Goal: Task Accomplishment & Management: Manage account settings

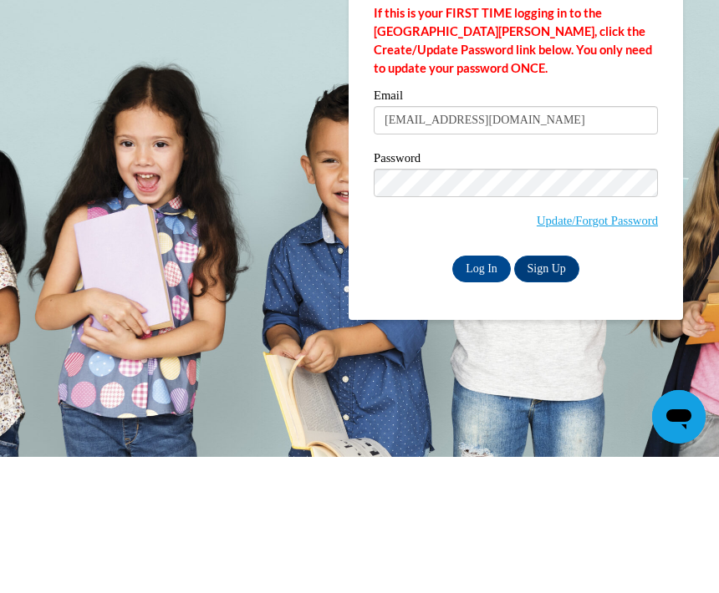
type input "[EMAIL_ADDRESS][DOMAIN_NAME]"
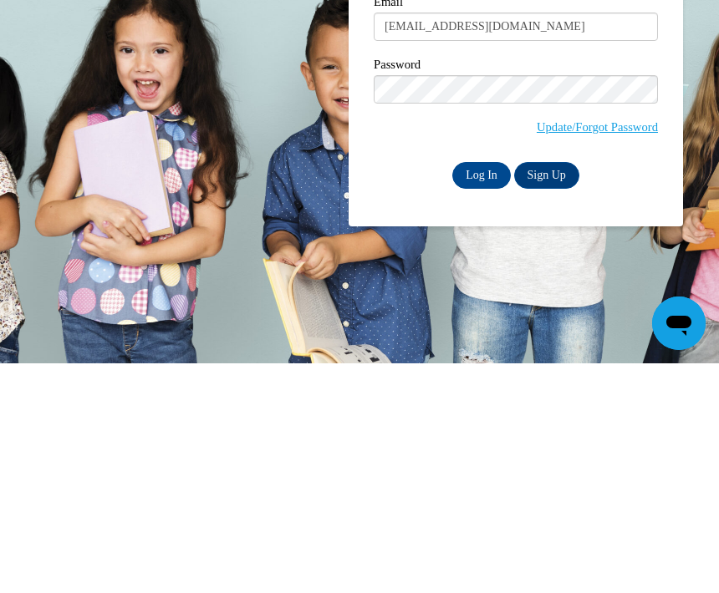
click at [477, 392] on input "Log In" at bounding box center [481, 405] width 59 height 27
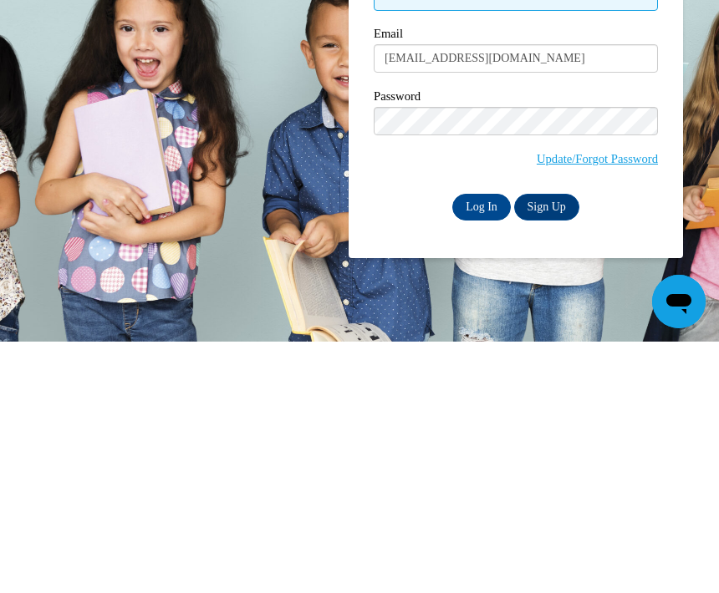
click at [473, 446] on input "Log In" at bounding box center [481, 459] width 59 height 27
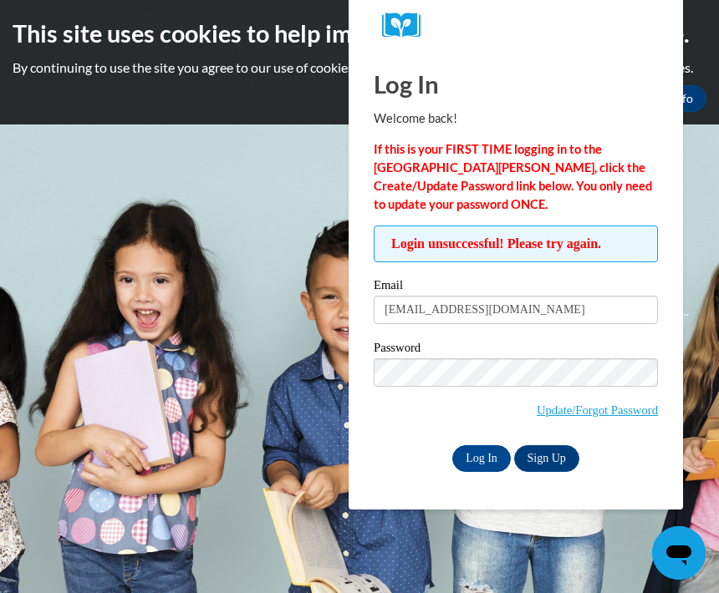
click at [628, 415] on link "Update/Forgot Password" at bounding box center [597, 410] width 121 height 13
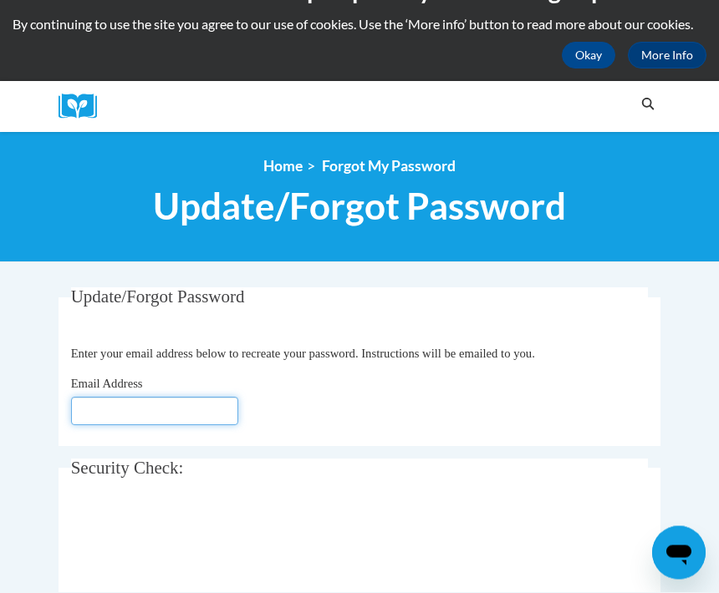
click at [152, 424] on input "Email Address" at bounding box center [154, 412] width 167 height 28
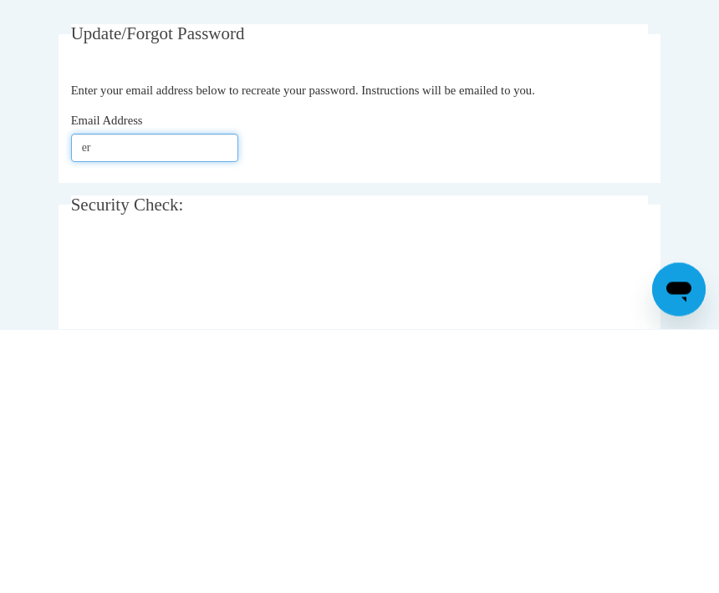
type input "e"
click at [546, 460] on legend "Security Check:" at bounding box center [360, 469] width 578 height 19
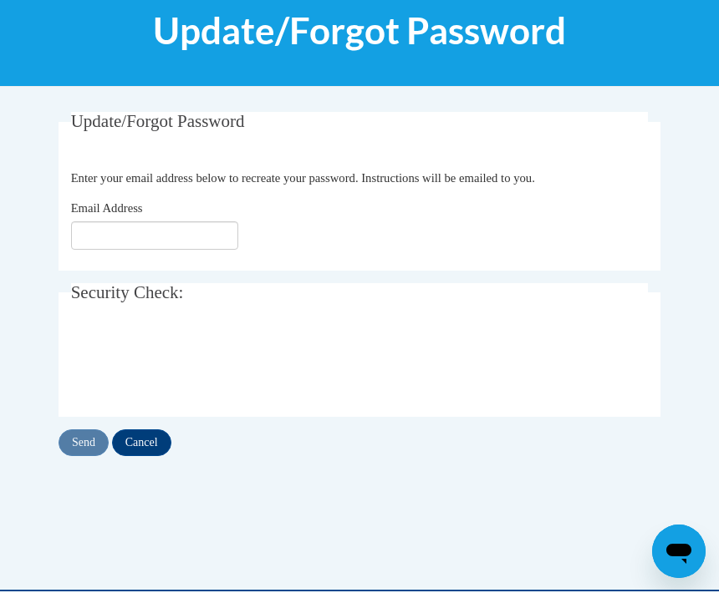
click at [143, 453] on input "Cancel" at bounding box center [141, 444] width 59 height 27
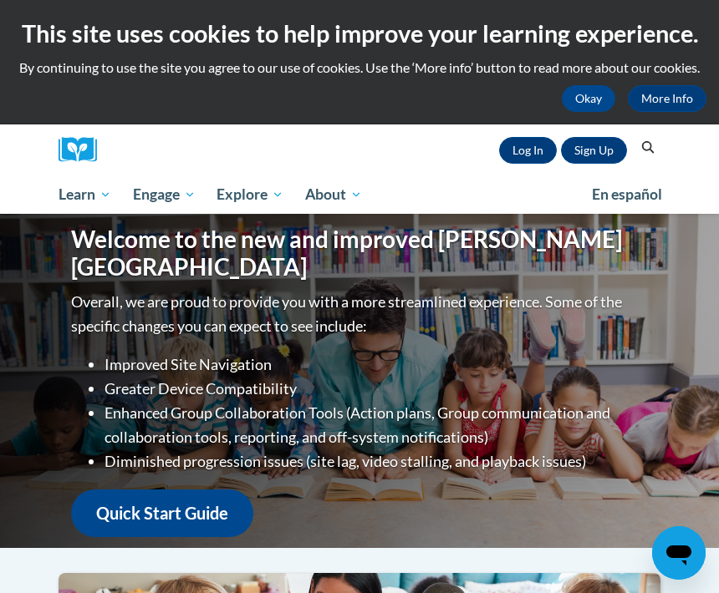
click at [523, 157] on link "Log In" at bounding box center [528, 150] width 58 height 27
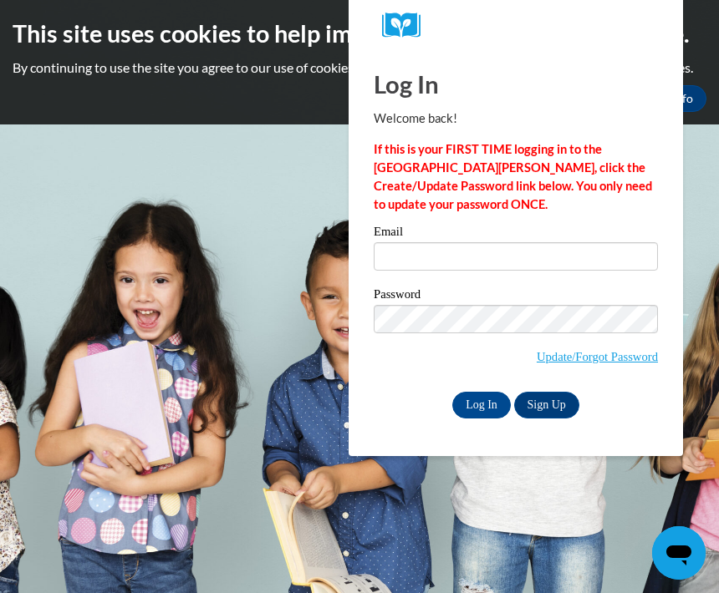
click at [188, 357] on body "This site uses cookies to help improve your learning experience. By continuing …" at bounding box center [359, 296] width 719 height 593
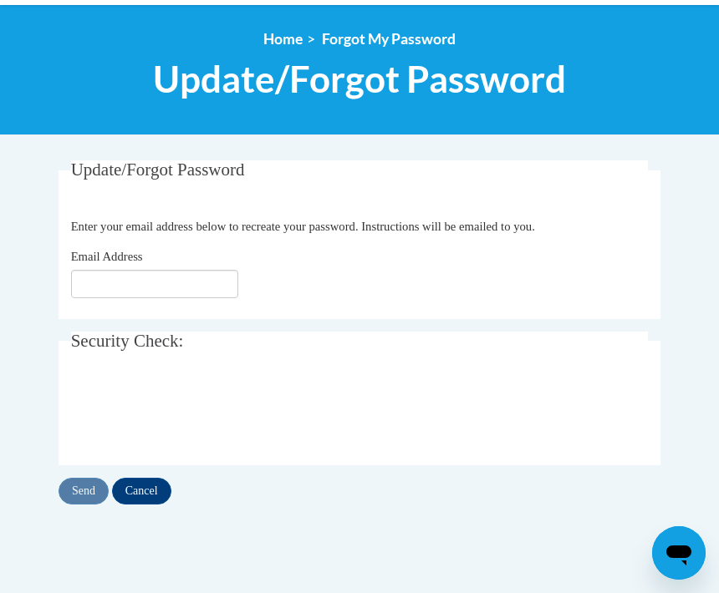
scroll to position [168, 0]
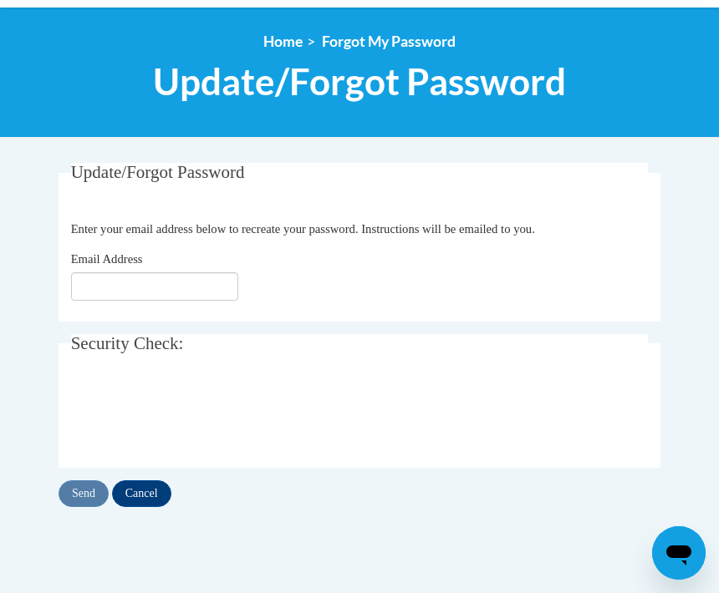
click at [150, 488] on input "Cancel" at bounding box center [141, 494] width 59 height 27
click at [556, 240] on fieldset "Update/Forgot Password Please enter your email address Enter your email address…" at bounding box center [360, 242] width 602 height 159
